Goal: Task Accomplishment & Management: Manage account settings

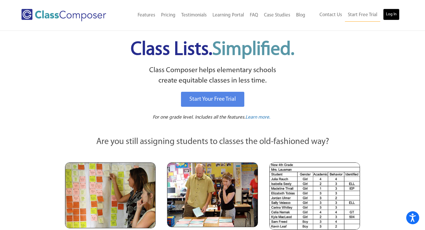
click at [387, 13] on link "Log In" at bounding box center [391, 15] width 16 height 12
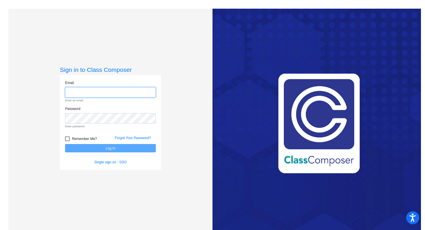
type input "natali.rojas@hesperiausd.org"
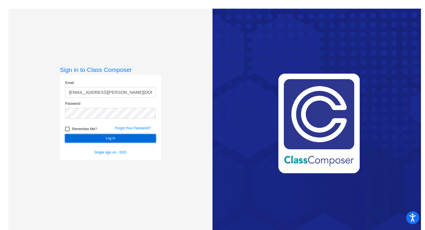
click at [101, 138] on button "Log In" at bounding box center [110, 138] width 91 height 8
